Goal: Task Accomplishment & Management: Complete application form

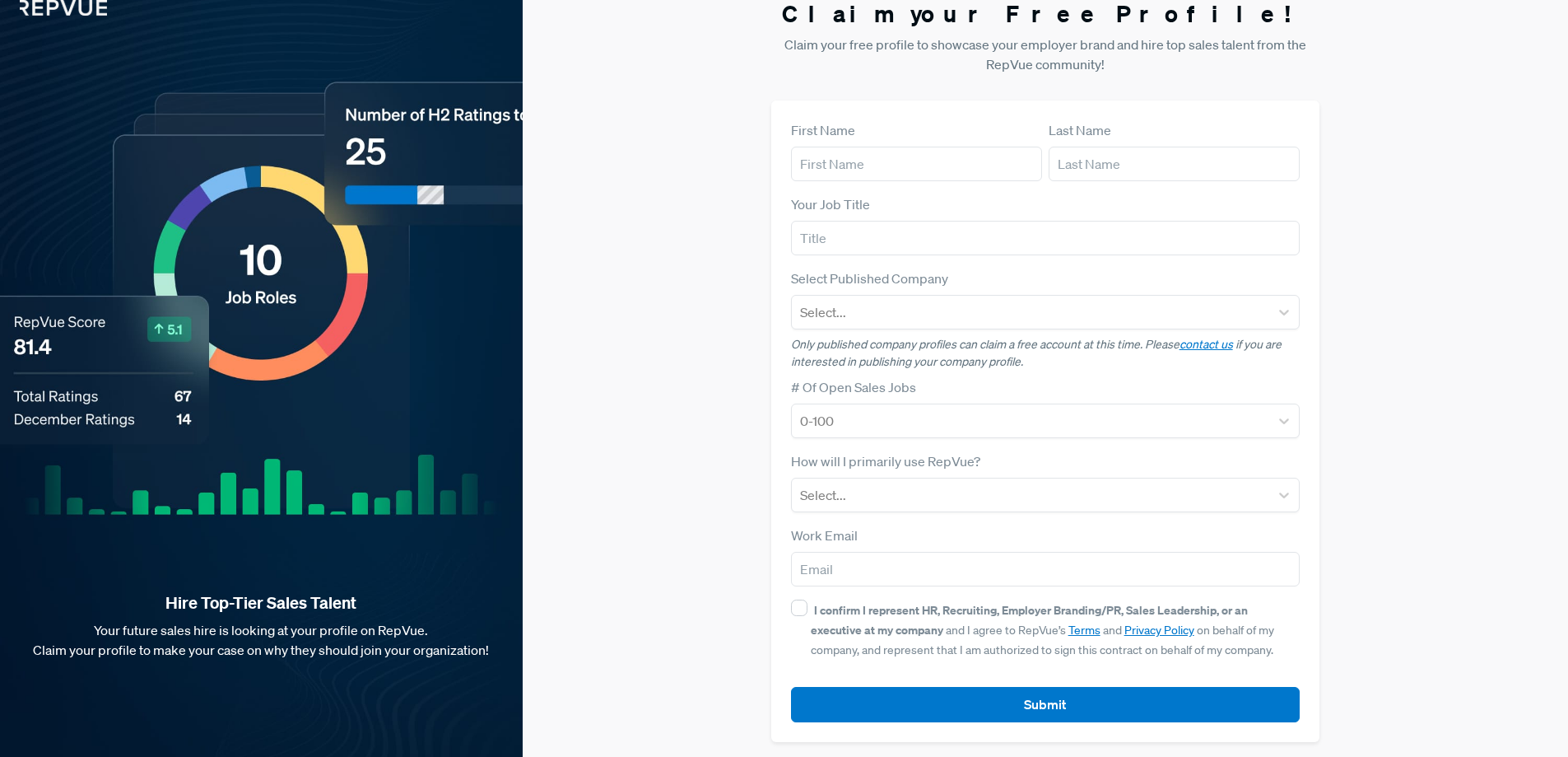
scroll to position [25, 0]
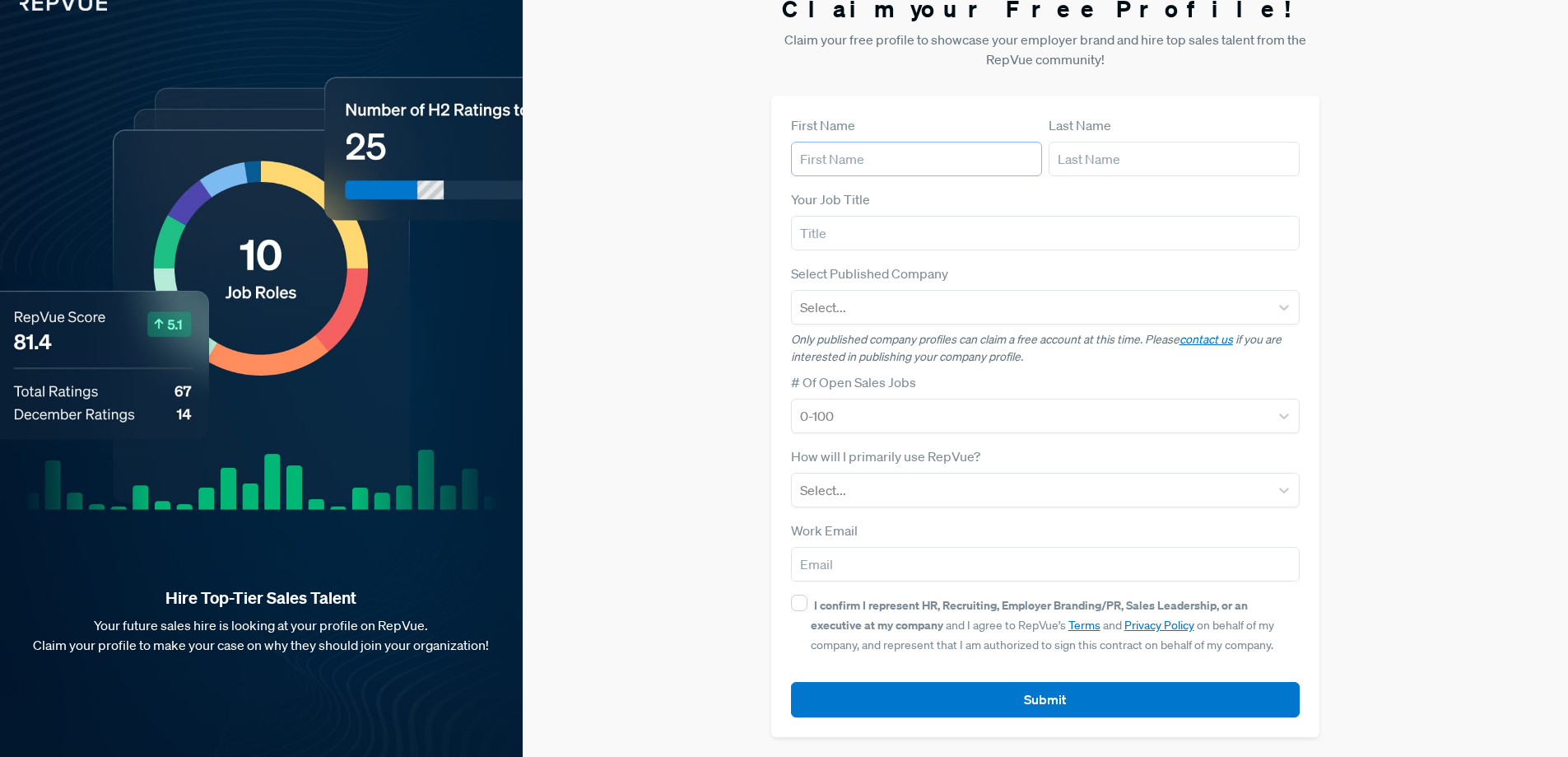
click at [1011, 152] on input "text" at bounding box center [917, 159] width 251 height 35
type input "[PERSON_NAME]"
click at [1112, 174] on input "text" at bounding box center [1174, 159] width 251 height 35
type input "[PERSON_NAME]"
click at [984, 232] on input "text" at bounding box center [1046, 233] width 509 height 35
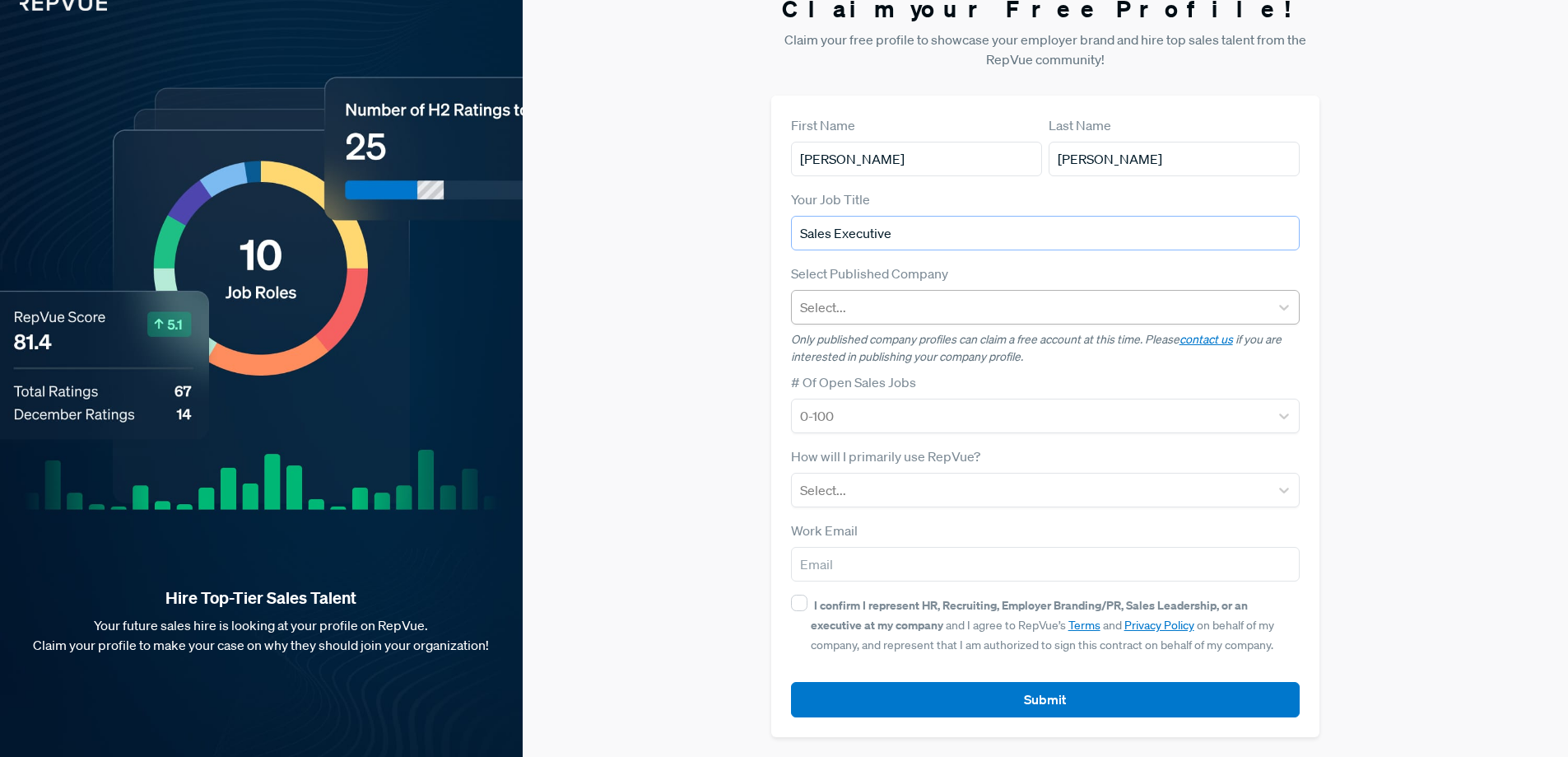
type input "Sales Executive"
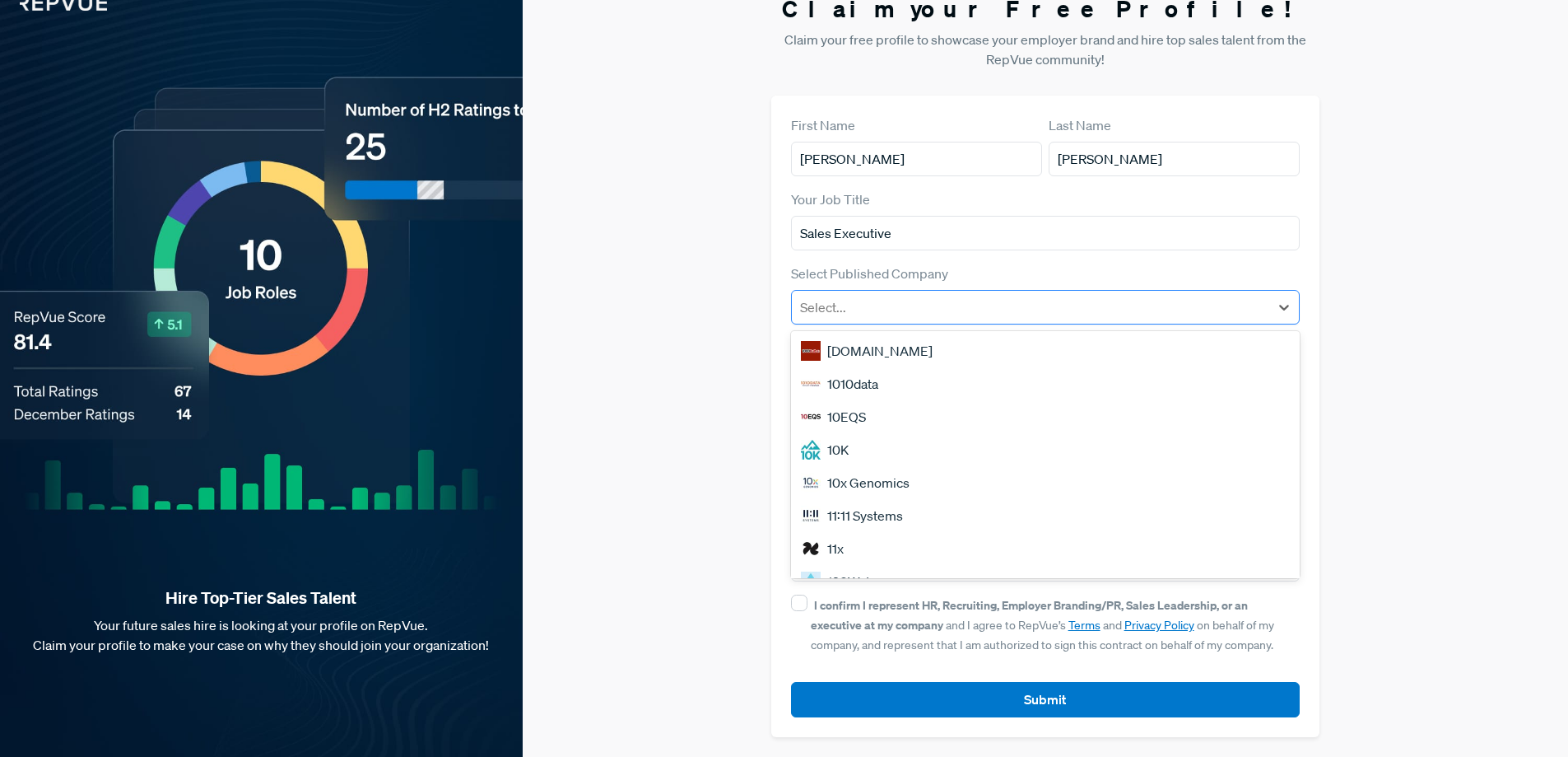
click at [935, 308] on div at bounding box center [1030, 307] width 462 height 23
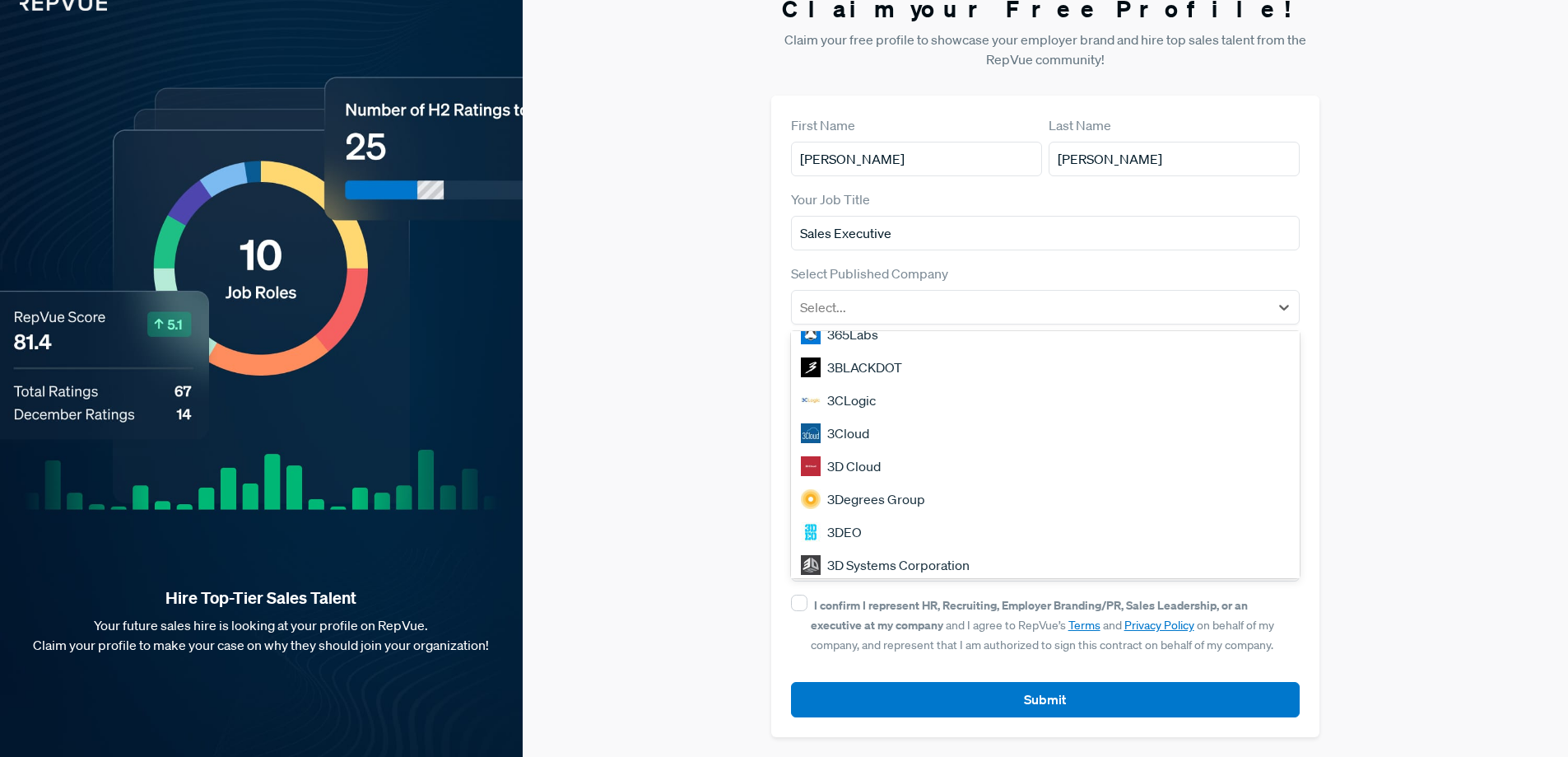
scroll to position [1407, 0]
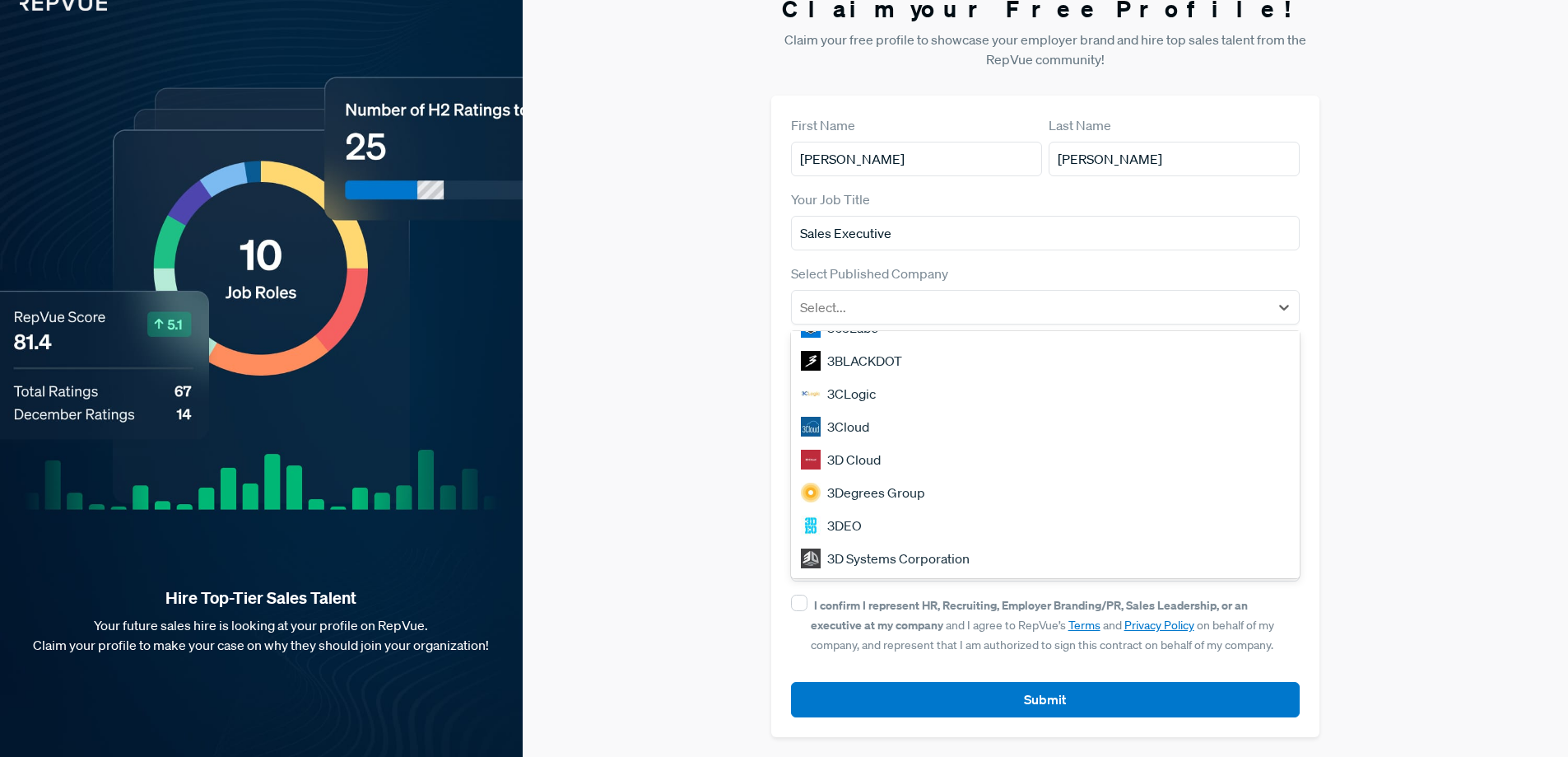
click at [1372, 271] on div "Claim your Free Profile! Claim your free profile to showcase your employer bran…" at bounding box center [1045, 366] width 1045 height 782
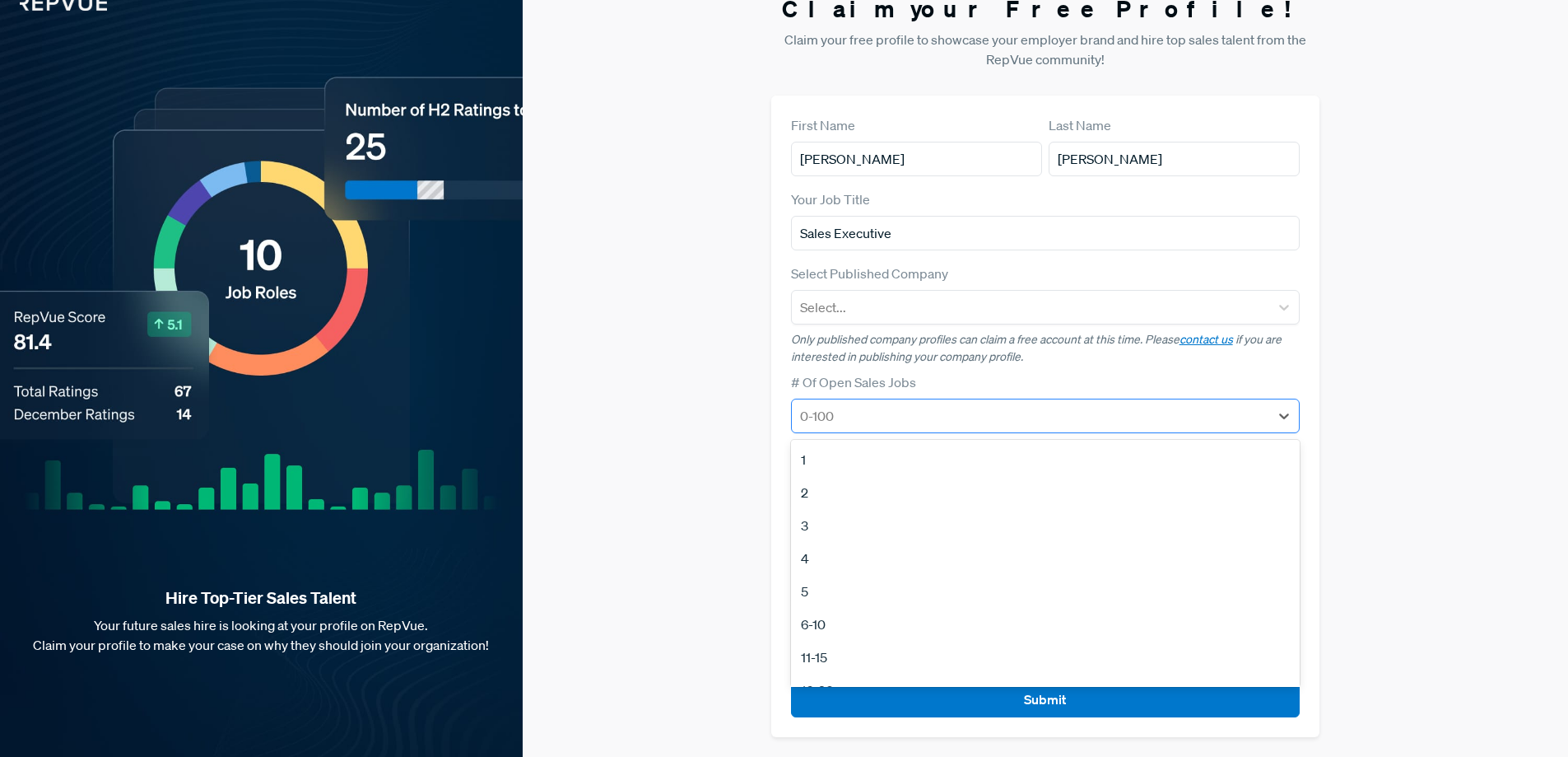
click at [941, 415] on div at bounding box center [1030, 416] width 462 height 23
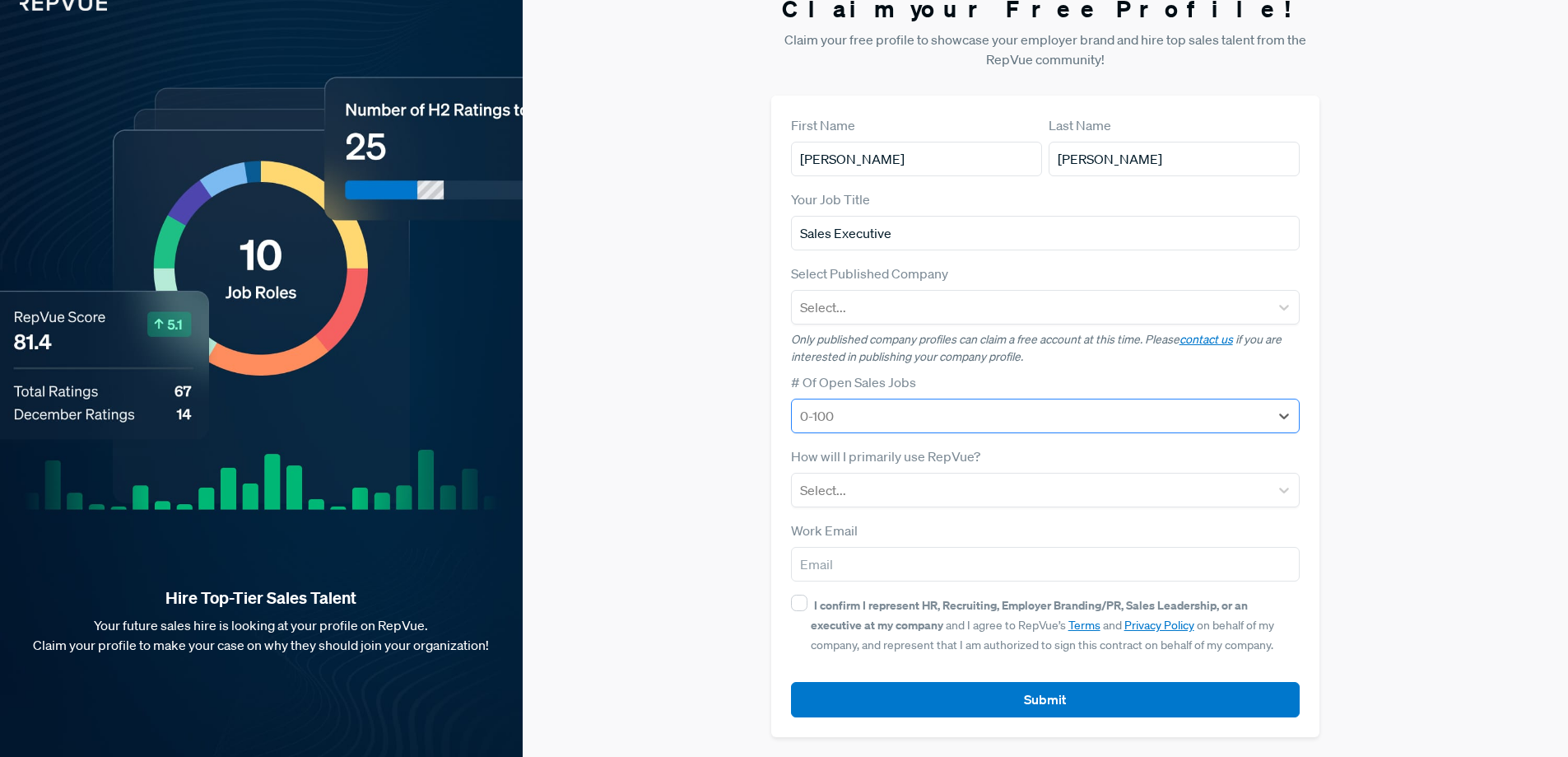
click at [941, 415] on div at bounding box center [1030, 416] width 462 height 23
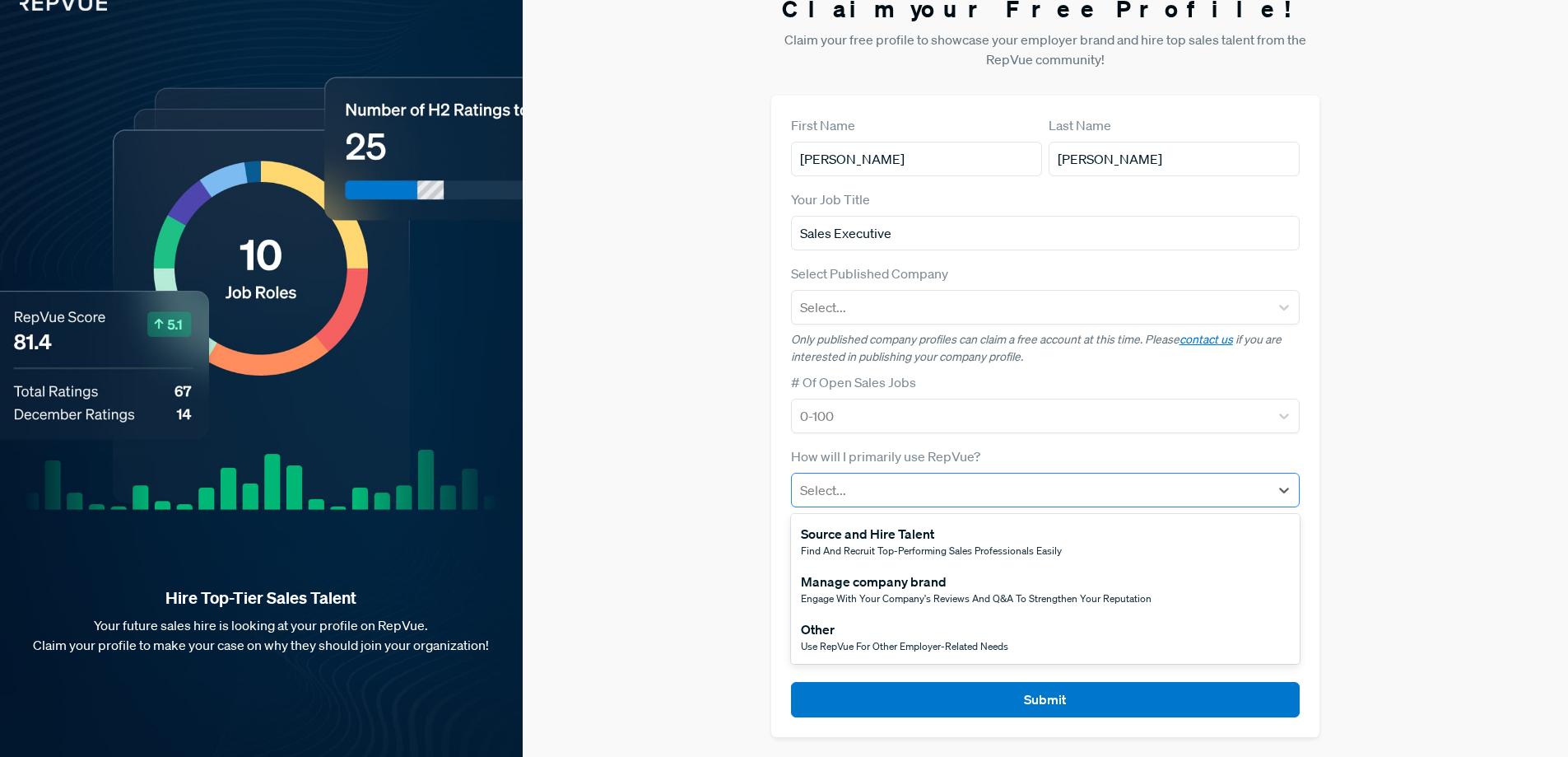
click at [897, 501] on div at bounding box center [1030, 490] width 462 height 23
click at [917, 552] on span "Find and recruit top-performing sales professionals easily" at bounding box center [931, 550] width 261 height 14
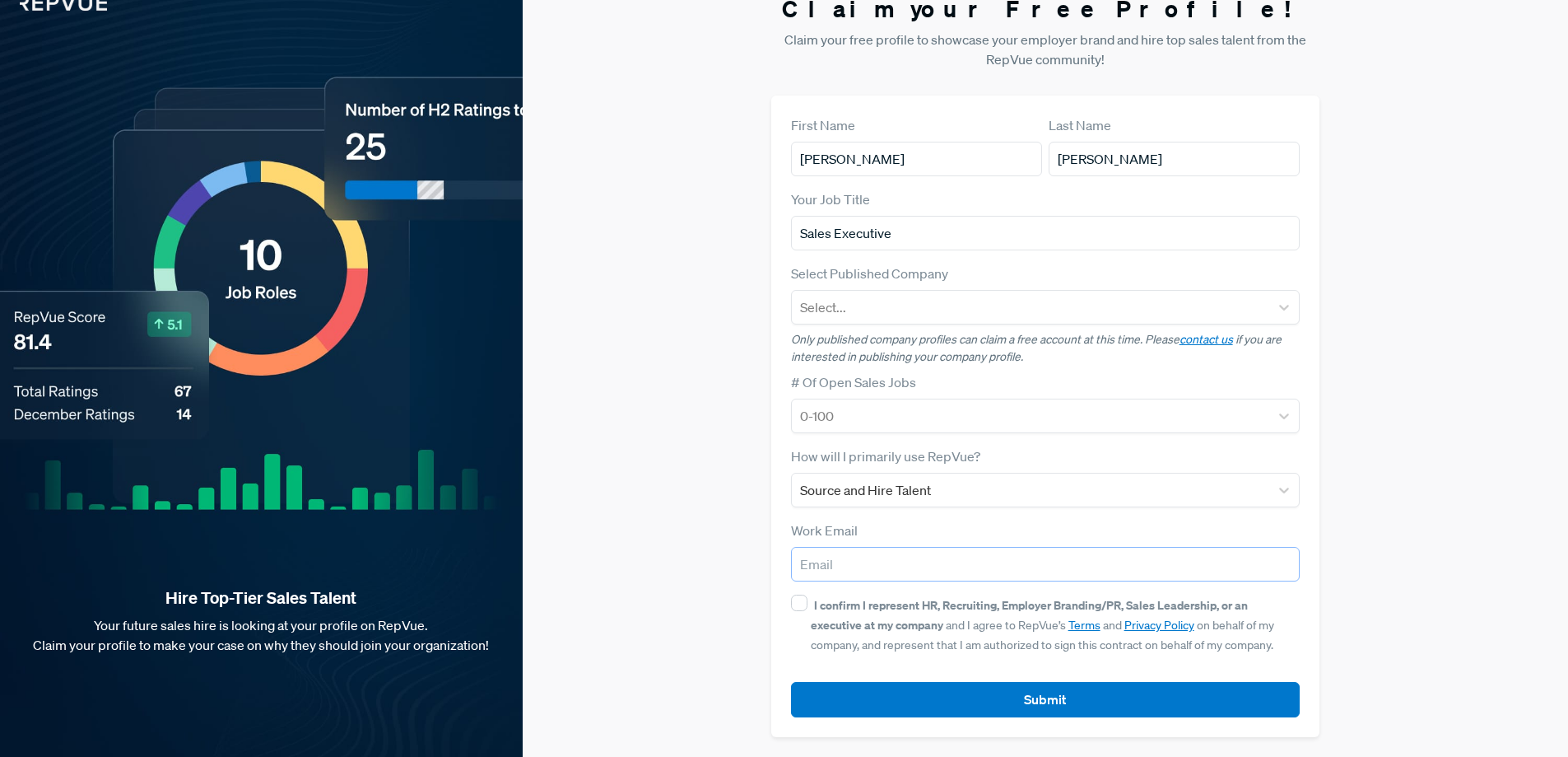
click at [892, 556] on input "email" at bounding box center [1046, 564] width 509 height 35
type input "j"
click at [794, 599] on input "I confirm I represent HR, Recruiting, Employer Branding/PR, Sales Leadership, o…" at bounding box center [800, 603] width 17 height 17
checkbox input "true"
click at [1415, 427] on div "Claim your Free Profile! Claim your free profile to showcase your employer bran…" at bounding box center [1045, 366] width 1045 height 782
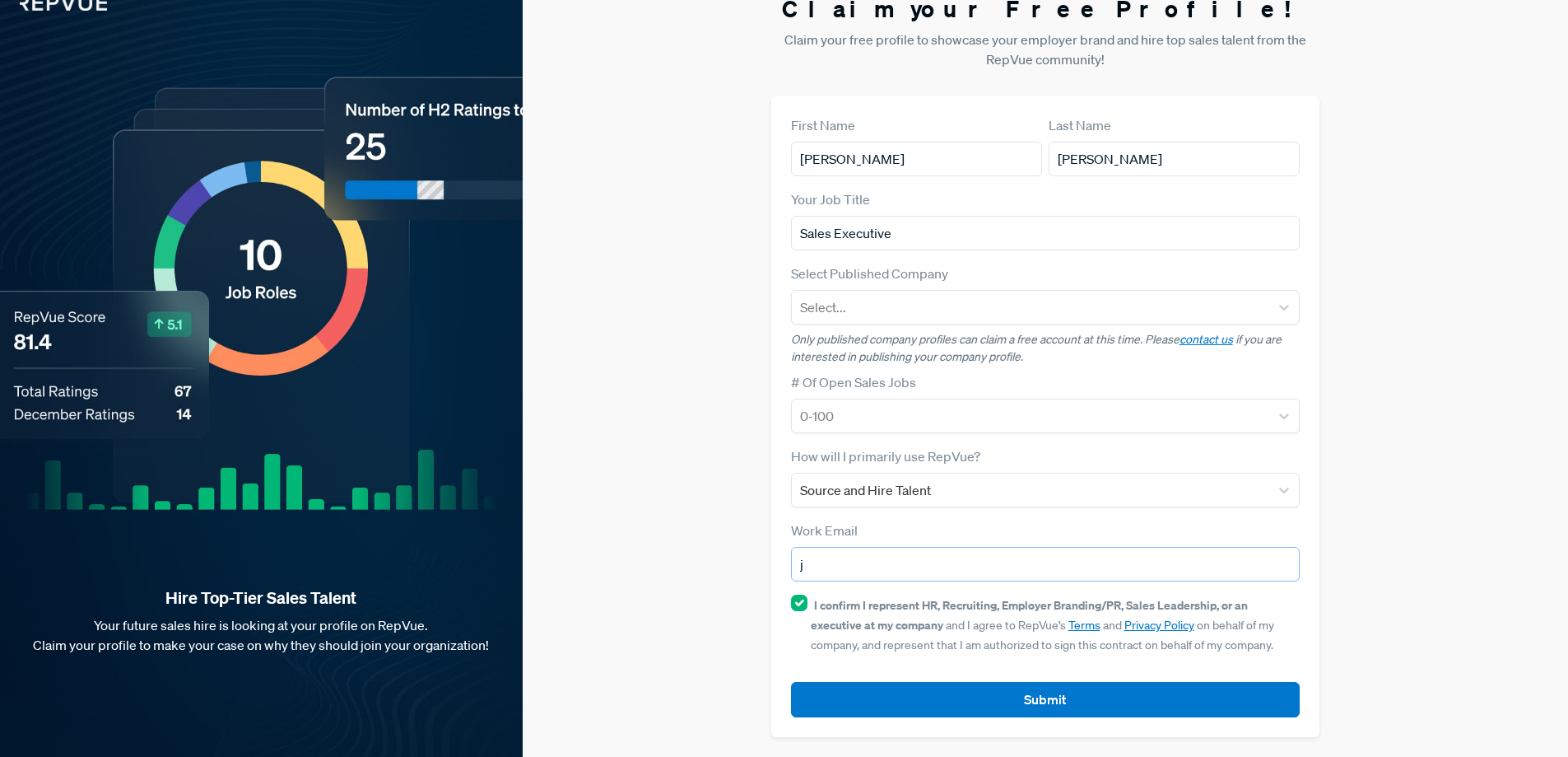
click at [978, 566] on input "j" at bounding box center [1046, 564] width 509 height 35
type input "[EMAIL_ADDRESS][DOMAIN_NAME]"
click at [1404, 408] on div "Claim your Free Profile! Claim your free profile to showcase your employer bran…" at bounding box center [1045, 366] width 1045 height 782
click at [1278, 413] on icon at bounding box center [1284, 416] width 17 height 17
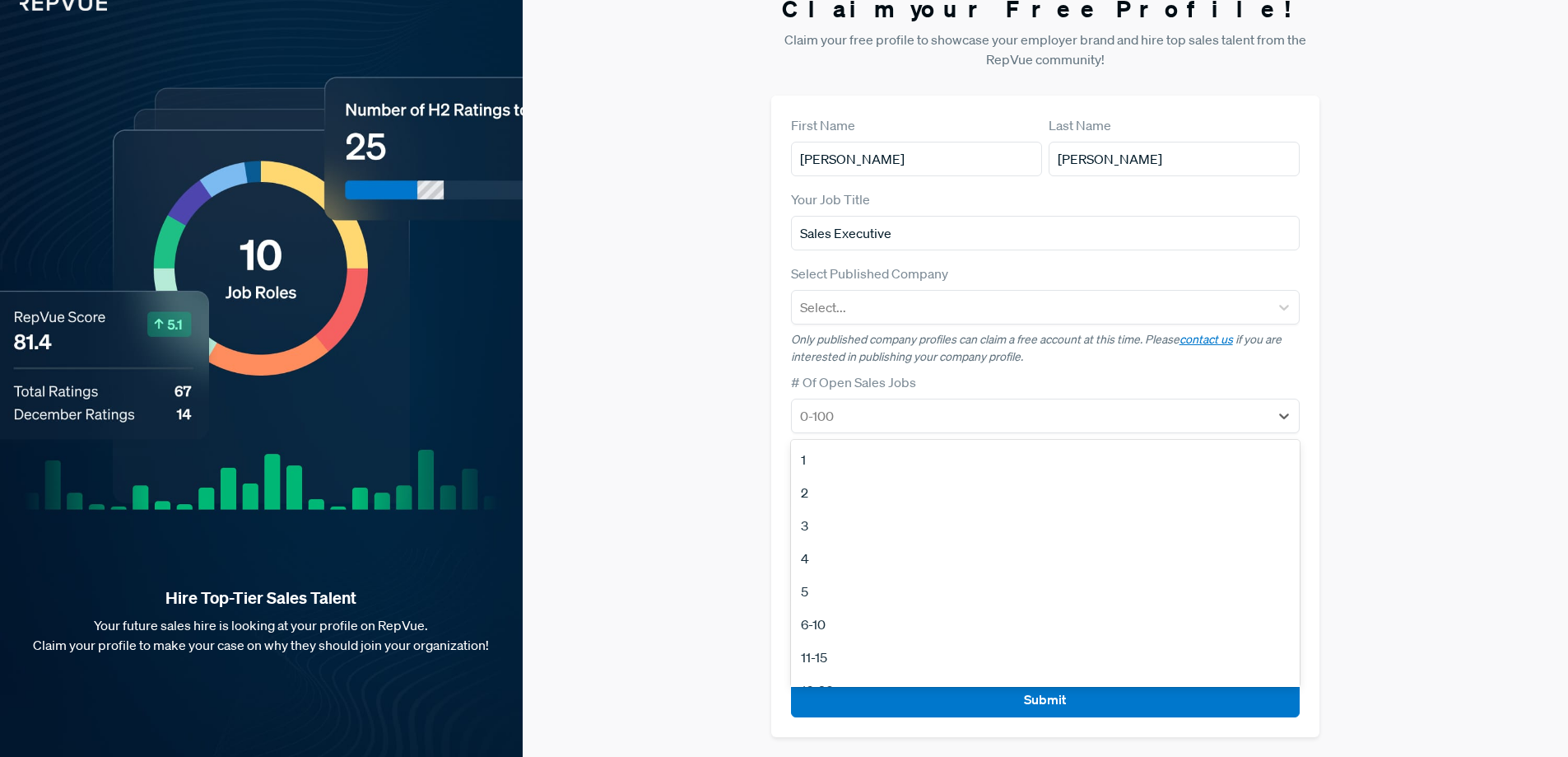
click at [825, 464] on div "1" at bounding box center [1046, 460] width 509 height 33
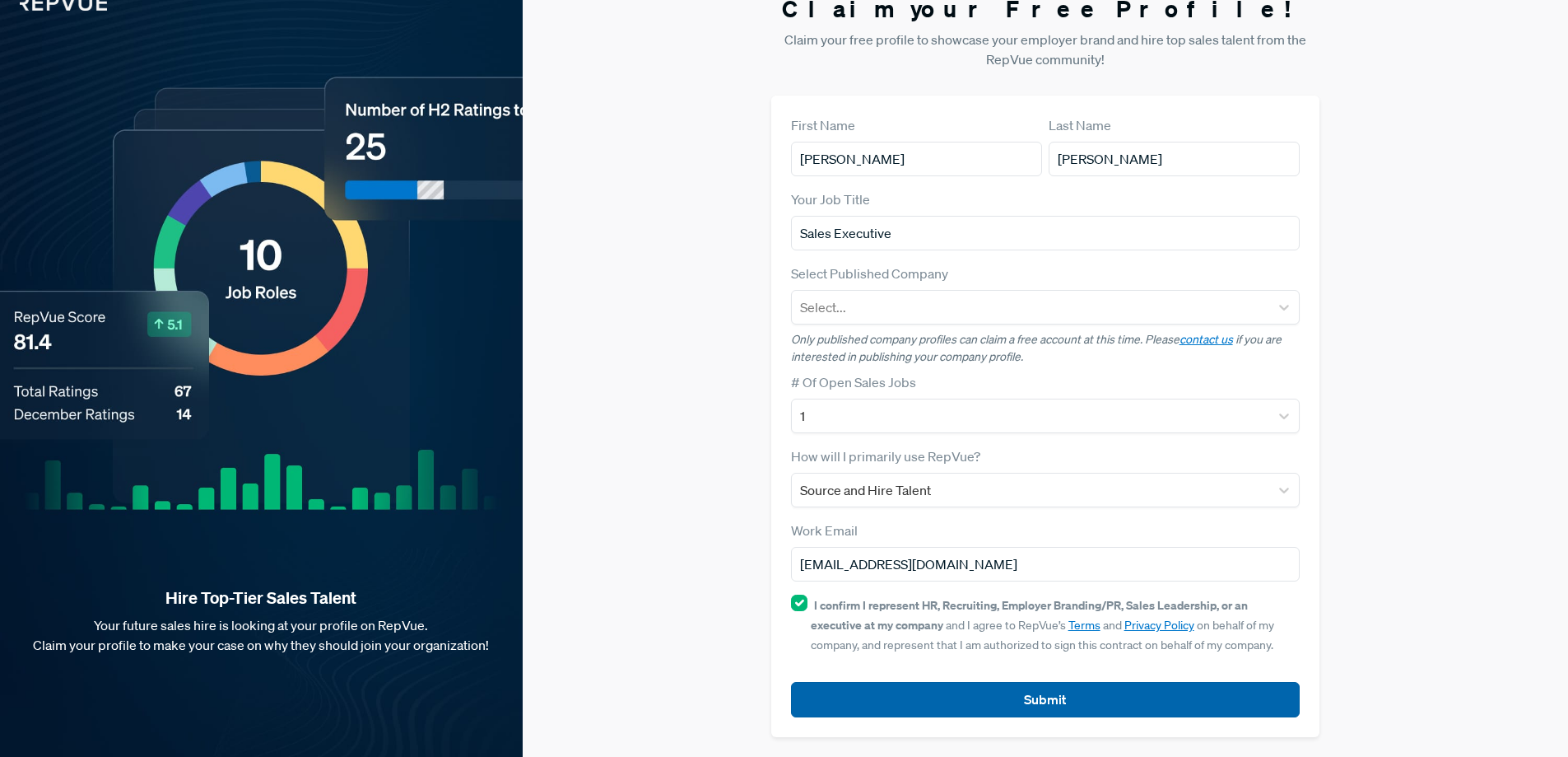
click at [1050, 700] on button "Submit" at bounding box center [1046, 700] width 509 height 36
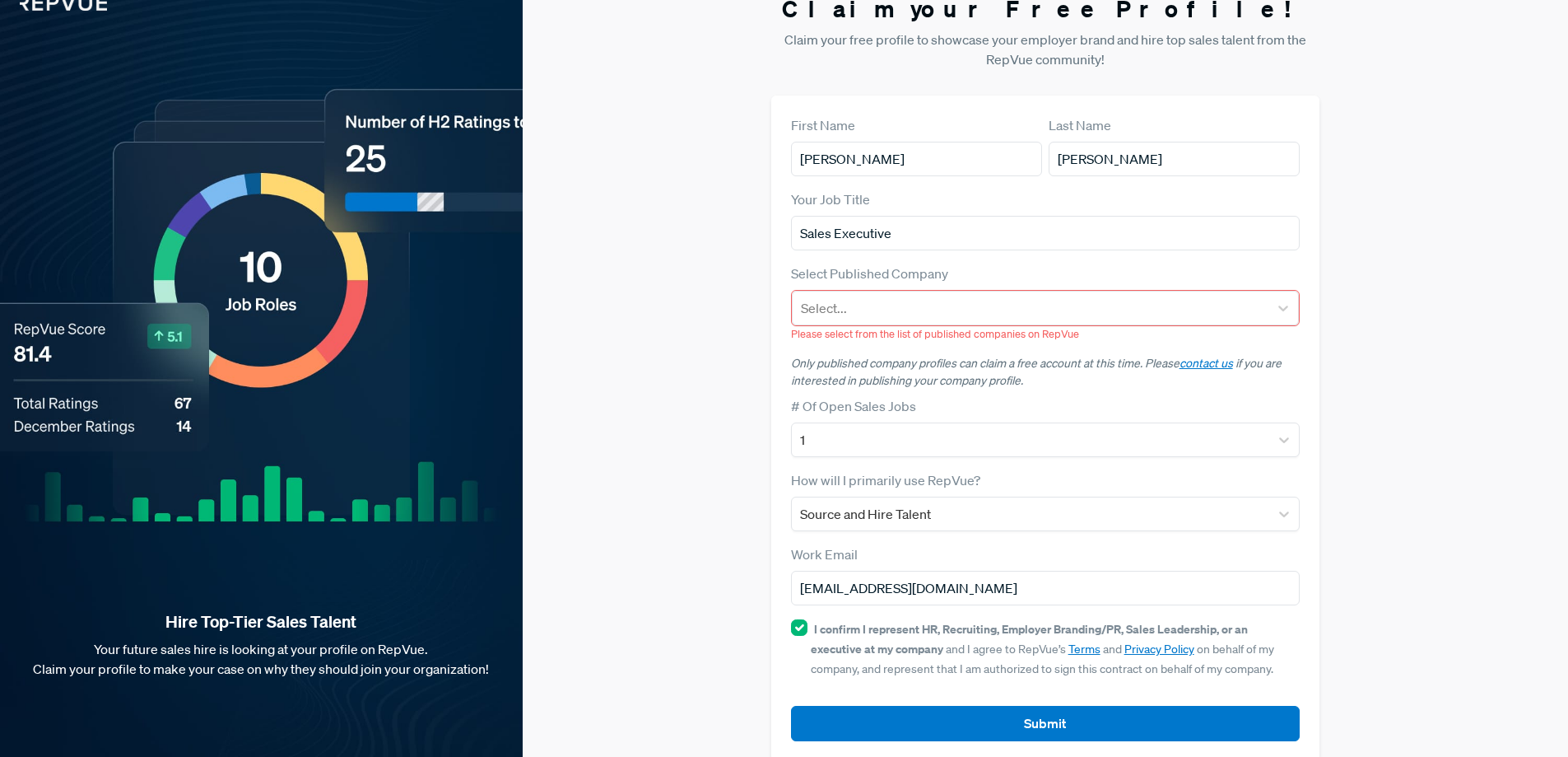
scroll to position [0, 0]
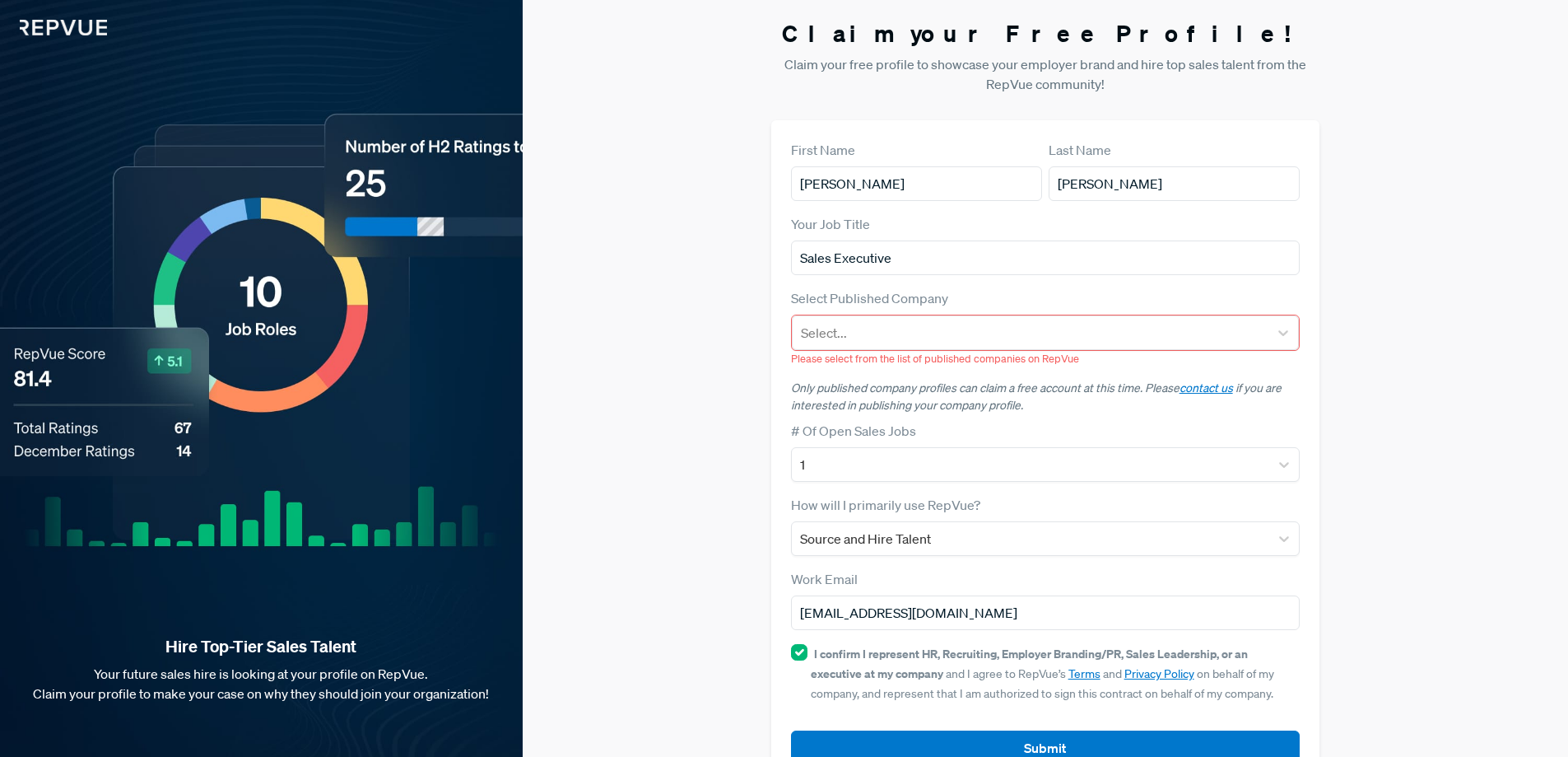
click at [672, 150] on div "Claim your Free Profile! Claim your free profile to showcase your employer bran…" at bounding box center [1045, 403] width 1045 height 805
